Goal: Information Seeking & Learning: Learn about a topic

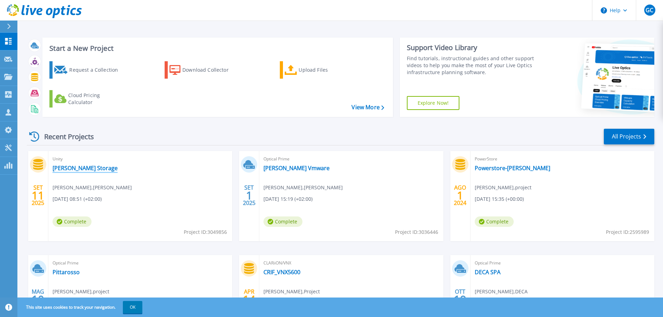
click at [91, 169] on link "[PERSON_NAME] Storage" at bounding box center [85, 168] width 65 height 7
click at [285, 166] on link "[PERSON_NAME] Vmware" at bounding box center [296, 168] width 66 height 7
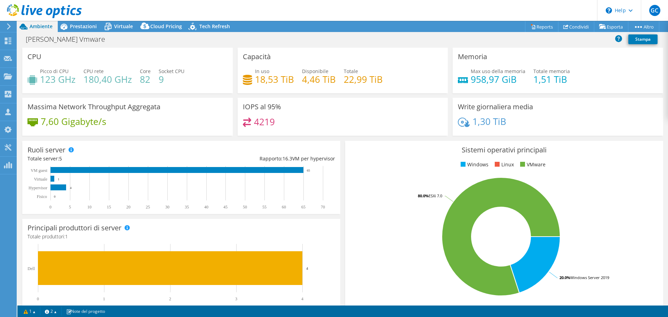
select select "USD"
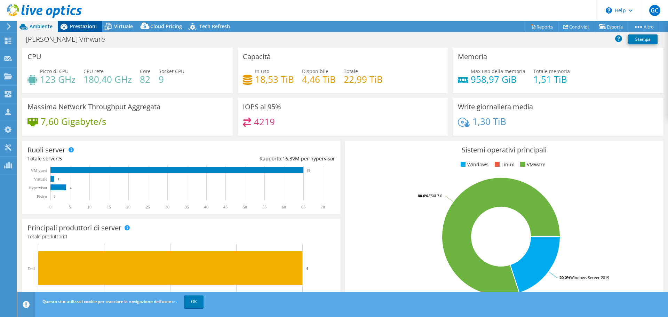
click at [89, 31] on div "Prestazioni" at bounding box center [80, 26] width 44 height 11
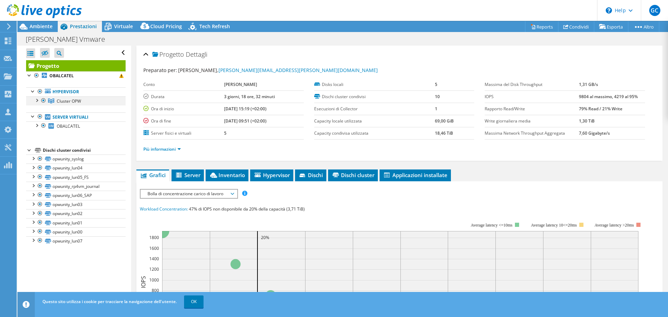
click at [34, 102] on div at bounding box center [36, 99] width 7 height 7
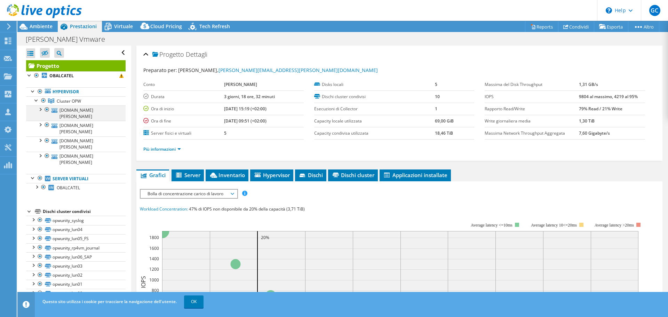
click at [41, 110] on div at bounding box center [40, 108] width 7 height 7
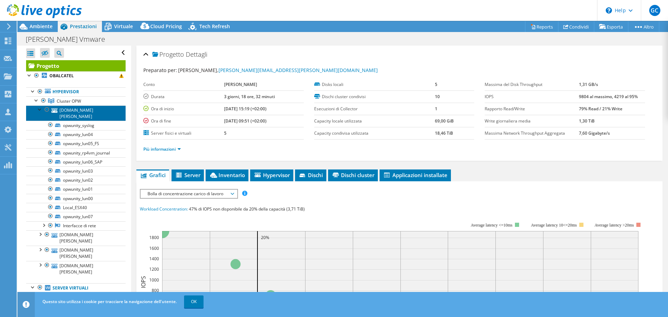
click at [76, 106] on link "esx40.ognibene.com" at bounding box center [76, 112] width 100 height 15
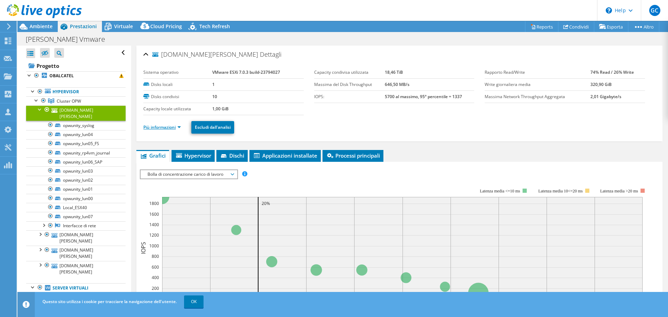
click at [170, 128] on link "Più informazioni" at bounding box center [162, 127] width 38 height 6
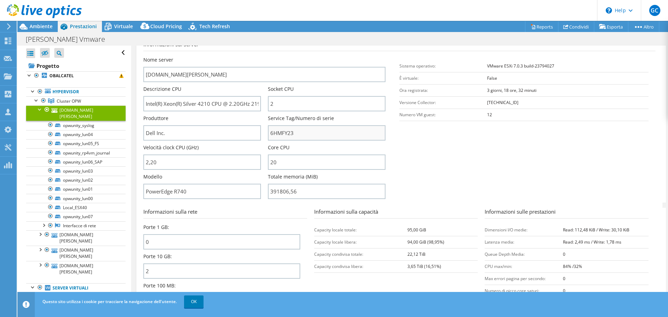
scroll to position [139, 0]
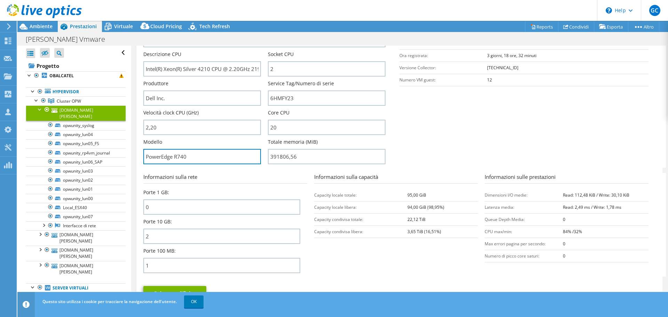
drag, startPoint x: 195, startPoint y: 157, endPoint x: 140, endPoint y: 158, distance: 55.3
click at [140, 158] on div "esx40.ognibene.com Dettagli Sistema operativo VMware ESXi 7.0.3 build-23794027 …" at bounding box center [399, 111] width 526 height 411
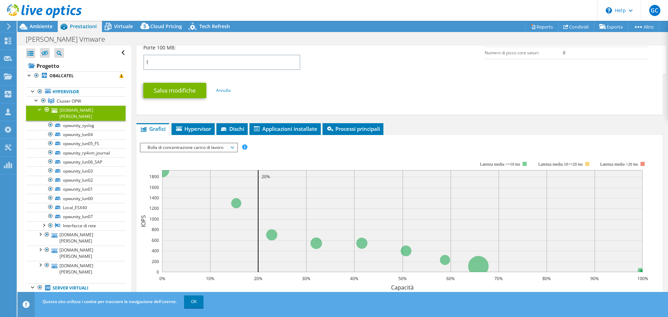
scroll to position [348, 0]
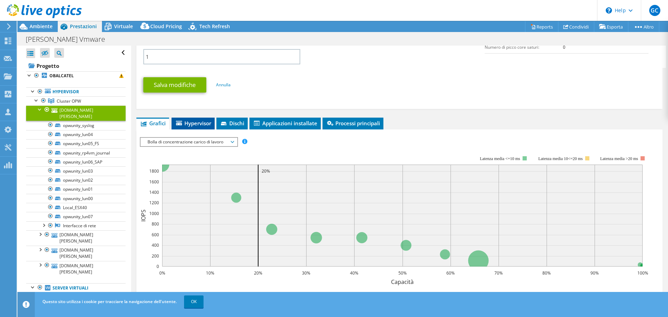
click at [189, 125] on span "Hypervisor" at bounding box center [193, 123] width 36 height 7
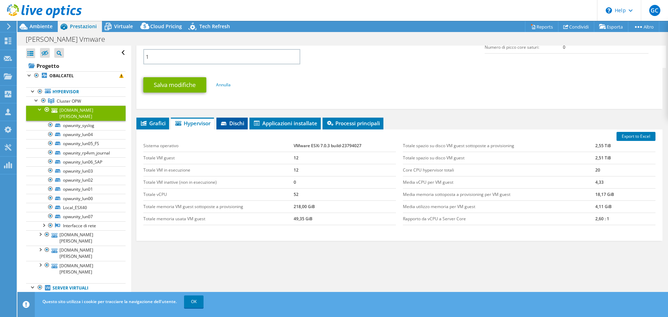
click at [231, 122] on span "Dischi" at bounding box center [232, 123] width 24 height 7
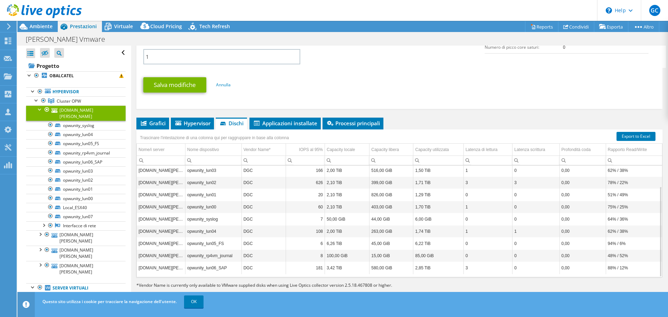
scroll to position [348, 0]
click at [160, 171] on td "esx40.ognibene.com" at bounding box center [161, 170] width 48 height 12
click at [565, 167] on td "0,00" at bounding box center [583, 170] width 46 height 12
click at [244, 195] on td "DGC" at bounding box center [264, 194] width 44 height 12
click at [291, 121] on span "Applicazioni installate" at bounding box center [285, 122] width 64 height 7
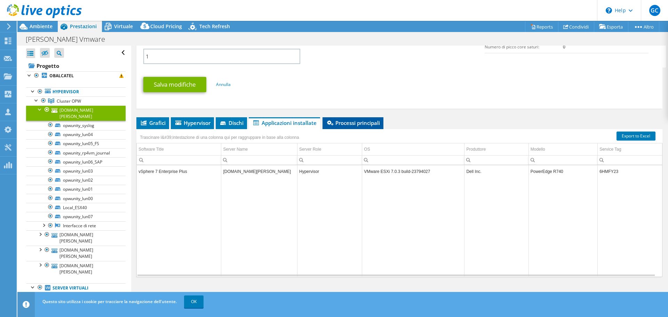
click at [356, 121] on span "Processi principali" at bounding box center [353, 122] width 54 height 7
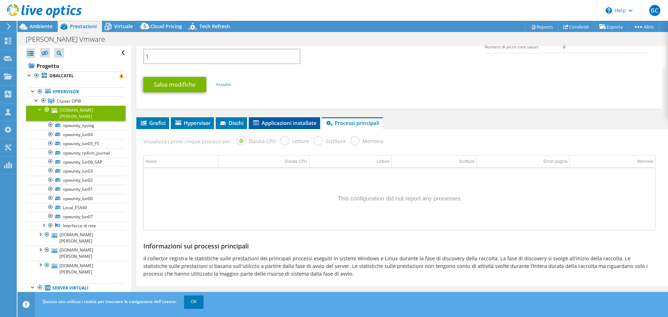
click at [270, 128] on li "Applicazioni installate" at bounding box center [284, 123] width 71 height 12
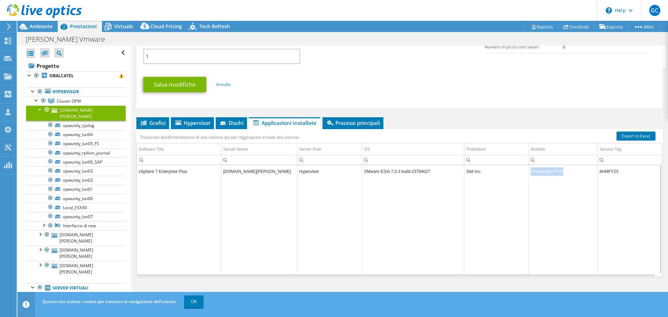
drag, startPoint x: 560, startPoint y: 171, endPoint x: 527, endPoint y: 172, distance: 33.4
click at [529, 172] on td "PowerEdge R740" at bounding box center [563, 171] width 69 height 12
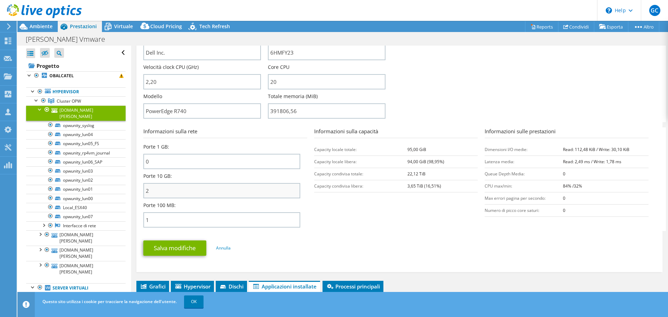
scroll to position [174, 0]
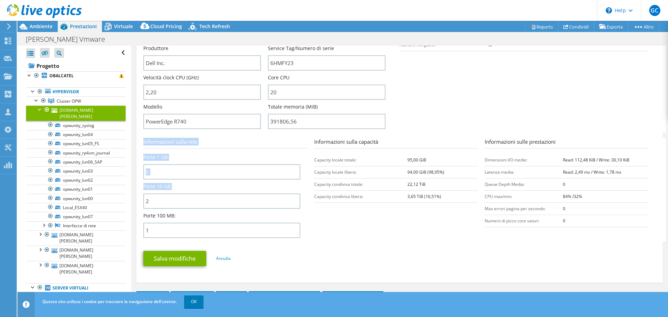
drag, startPoint x: 172, startPoint y: 187, endPoint x: 142, endPoint y: 186, distance: 29.9
click at [142, 186] on div "esx40.ognibene.com Dettagli Sistema operativo VMware ESXi 7.0.3 build-23794027 …" at bounding box center [399, 76] width 526 height 411
click at [181, 214] on div "Porte 100 MB: 1" at bounding box center [221, 225] width 157 height 26
drag, startPoint x: 337, startPoint y: 217, endPoint x: 331, endPoint y: 216, distance: 5.3
click at [334, 217] on section "Informazioni sulla rete Porte 1 GB: 0 Porte 10 GB: 2 Porte 100 MB: 1 Informazio…" at bounding box center [401, 190] width 516 height 104
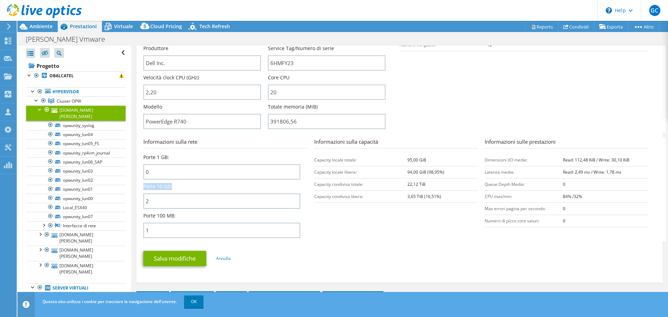
drag, startPoint x: 144, startPoint y: 188, endPoint x: 172, endPoint y: 188, distance: 27.5
click at [172, 188] on div "Porte 10 GB: 2" at bounding box center [221, 196] width 157 height 26
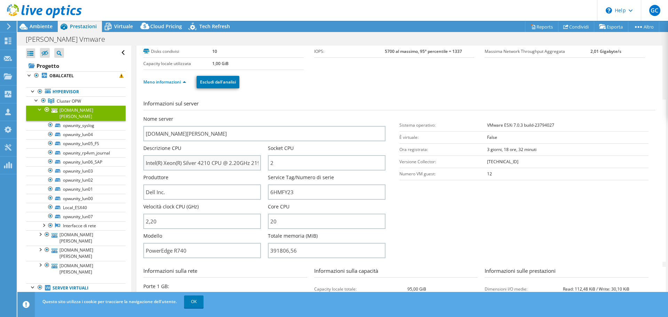
scroll to position [35, 0]
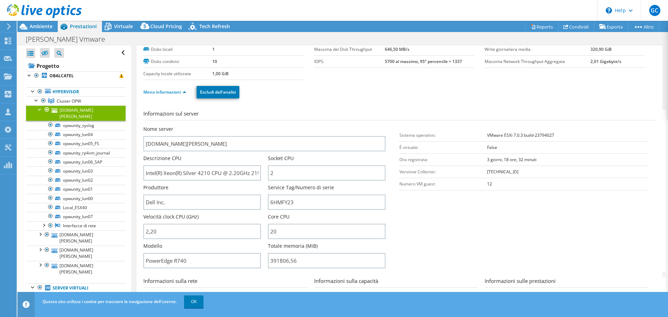
click at [38, 109] on div at bounding box center [40, 108] width 7 height 7
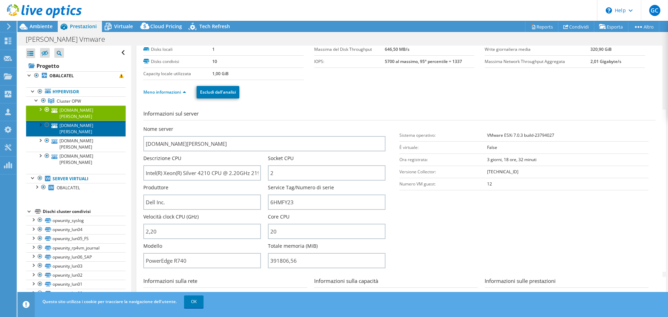
click at [71, 121] on link "esx30.ognibene.com" at bounding box center [76, 128] width 100 height 15
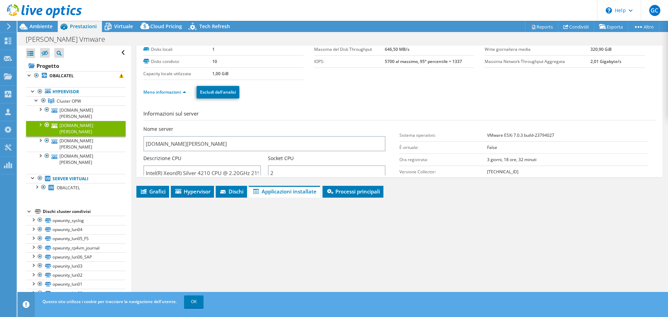
scroll to position [33, 0]
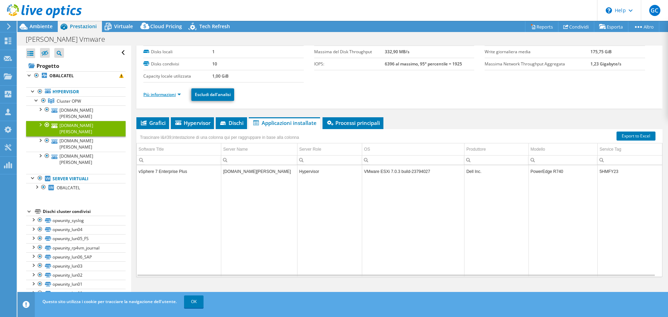
click at [173, 94] on link "Più informazioni" at bounding box center [162, 95] width 38 height 6
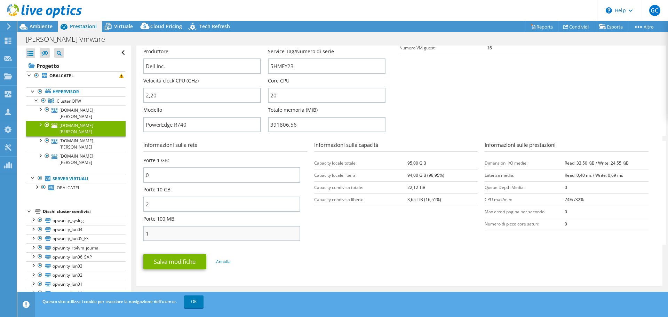
scroll to position [172, 0]
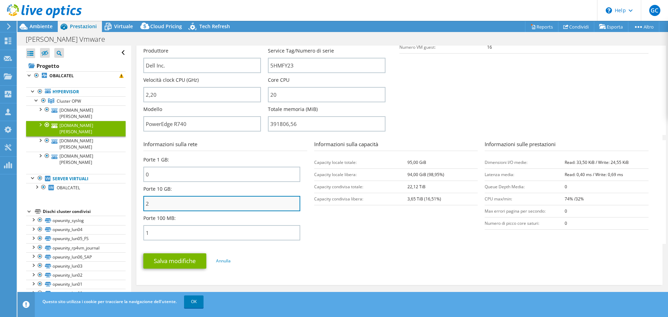
click at [152, 207] on input "2" at bounding box center [221, 203] width 157 height 15
click at [173, 191] on div "Porte 10 GB: 2" at bounding box center [221, 199] width 157 height 26
click at [124, 25] on span "Virtuale" at bounding box center [123, 26] width 19 height 7
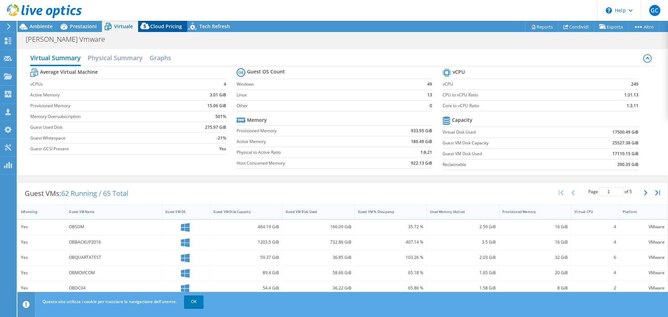
click at [158, 27] on span "Cloud Pricing" at bounding box center [166, 26] width 32 height 7
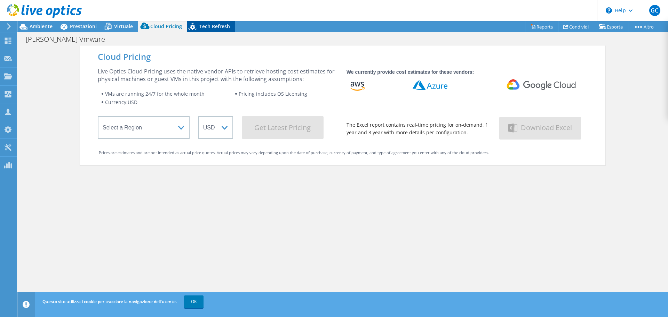
click at [199, 25] on span "Tech Refresh" at bounding box center [214, 26] width 31 height 7
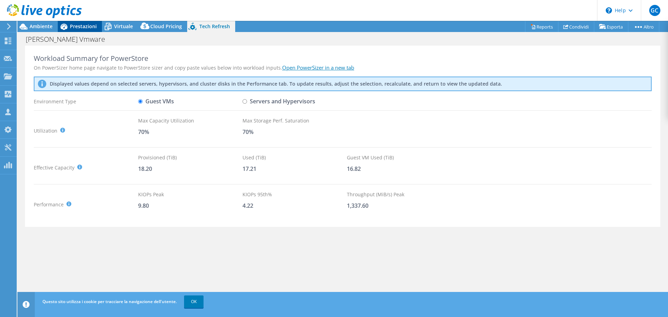
click at [80, 25] on span "Prestazioni" at bounding box center [83, 26] width 27 height 7
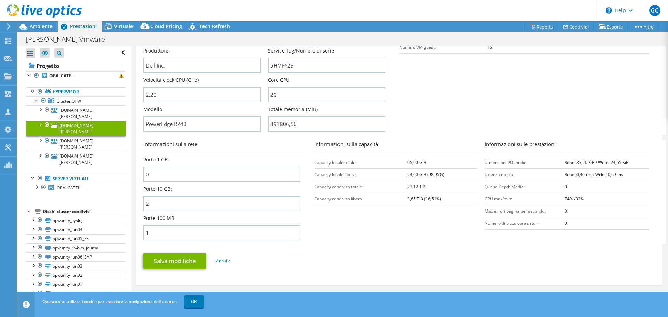
click at [38, 20] on div at bounding box center [41, 11] width 82 height 23
click at [34, 29] on span "Ambiente" at bounding box center [41, 26] width 23 height 7
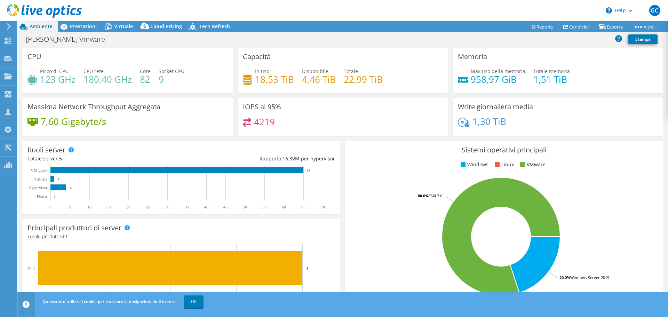
click at [77, 114] on div "Massima Network Throughput Aggregata 7,60 Gigabyte/s" at bounding box center [127, 117] width 211 height 38
click at [77, 122] on h4 "7,60 Gigabyte/s" at bounding box center [73, 122] width 65 height 8
click at [82, 111] on h3 "Massima Network Throughput Aggregata" at bounding box center [93, 107] width 133 height 8
click at [84, 110] on h3 "Massima Network Throughput Aggregata" at bounding box center [93, 107] width 133 height 8
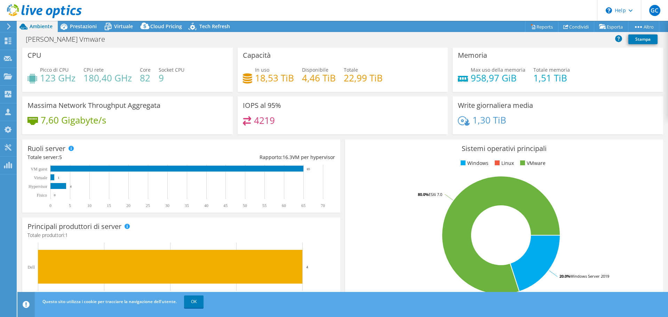
scroll to position [0, 0]
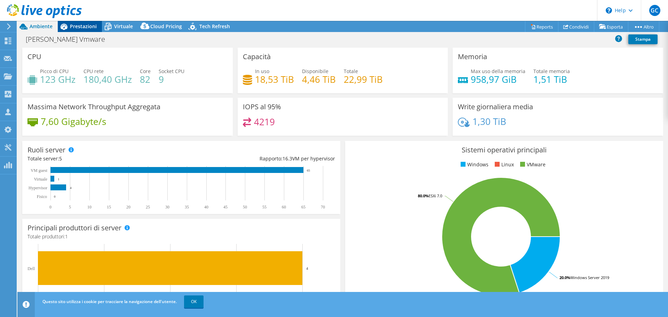
click at [89, 27] on span "Prestazioni" at bounding box center [83, 26] width 27 height 7
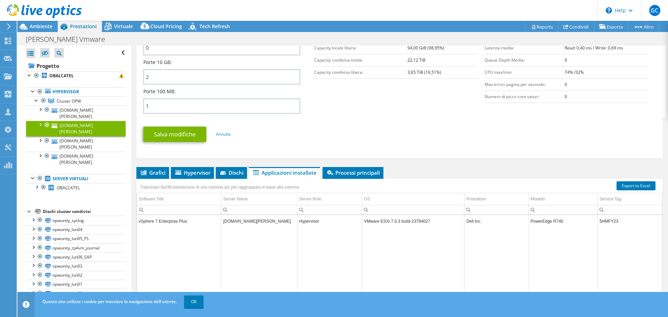
scroll to position [313, 0]
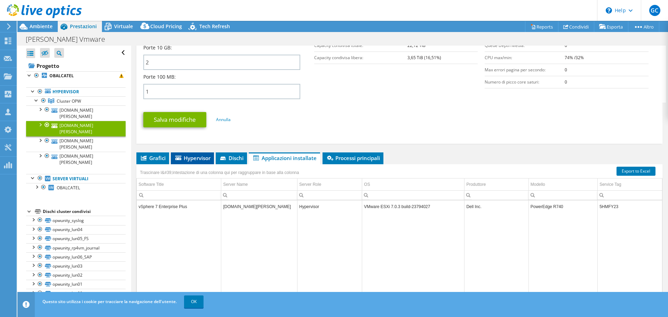
click at [188, 155] on span "Hypervisor" at bounding box center [192, 158] width 36 height 7
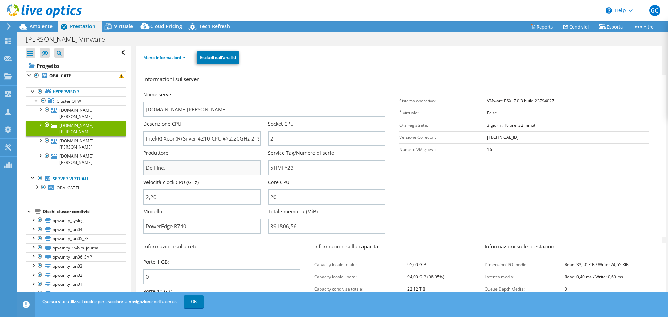
scroll to position [0, 0]
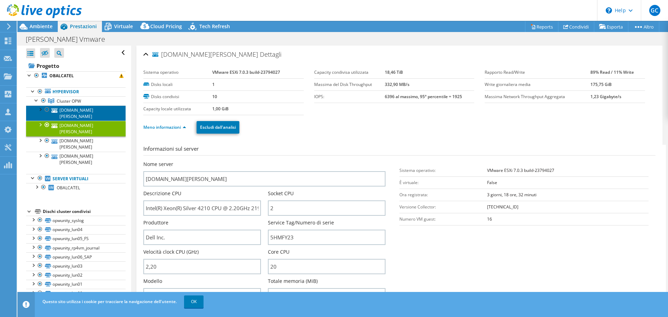
click at [61, 107] on link "esx40.ognibene.com" at bounding box center [76, 112] width 100 height 15
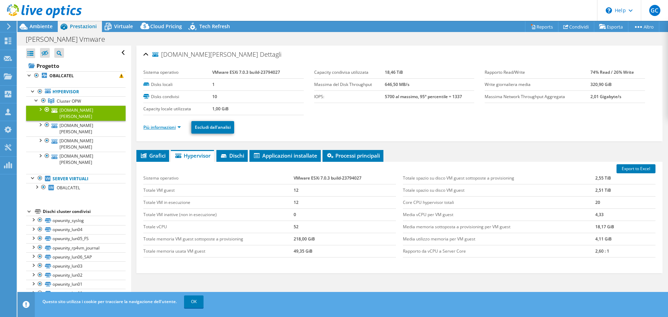
click at [169, 124] on link "Più informazioni" at bounding box center [162, 127] width 38 height 6
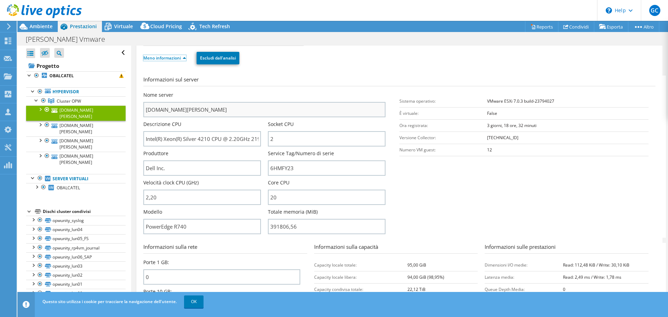
scroll to position [70, 0]
drag, startPoint x: 299, startPoint y: 169, endPoint x: 268, endPoint y: 168, distance: 31.7
click at [268, 168] on input "6HMFY23" at bounding box center [327, 167] width 118 height 15
